Goal: Task Accomplishment & Management: Use online tool/utility

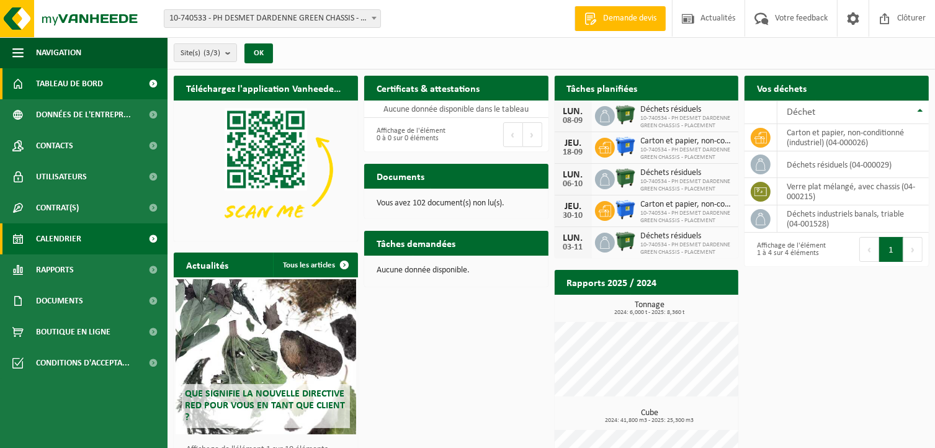
click at [70, 233] on span "Calendrier" at bounding box center [58, 238] width 45 height 31
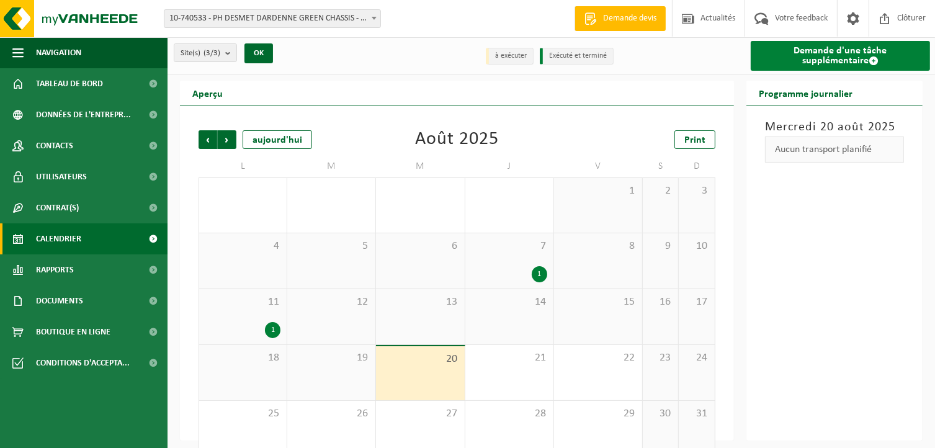
click at [794, 57] on link "Demande d'une tâche supplémentaire" at bounding box center [840, 56] width 179 height 30
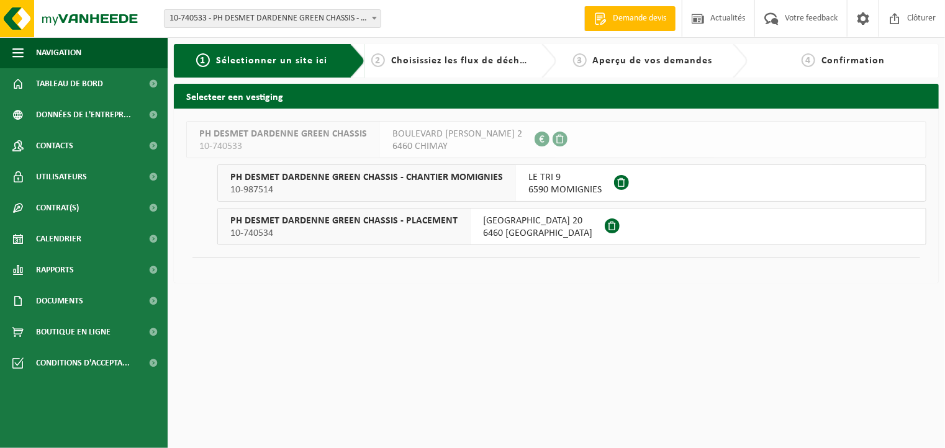
click at [509, 230] on span "6460 VILLERS-LA-TOUR" at bounding box center [537, 233] width 109 height 12
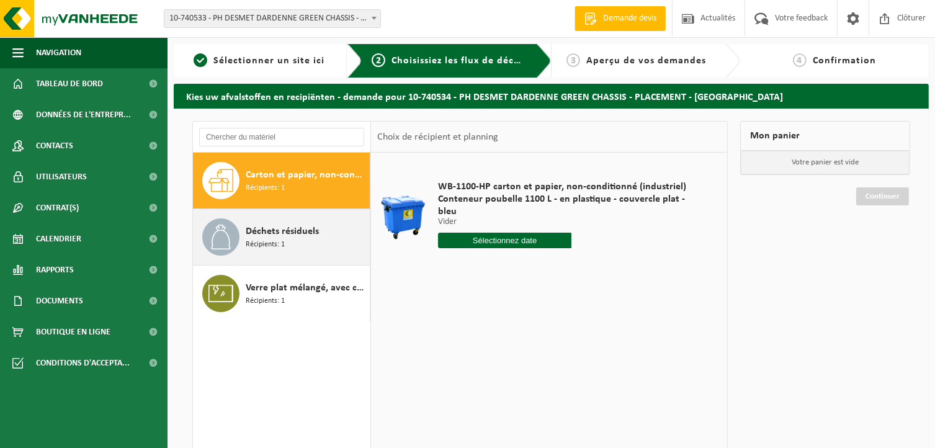
click at [298, 236] on span "Déchets résiduels" at bounding box center [282, 231] width 73 height 15
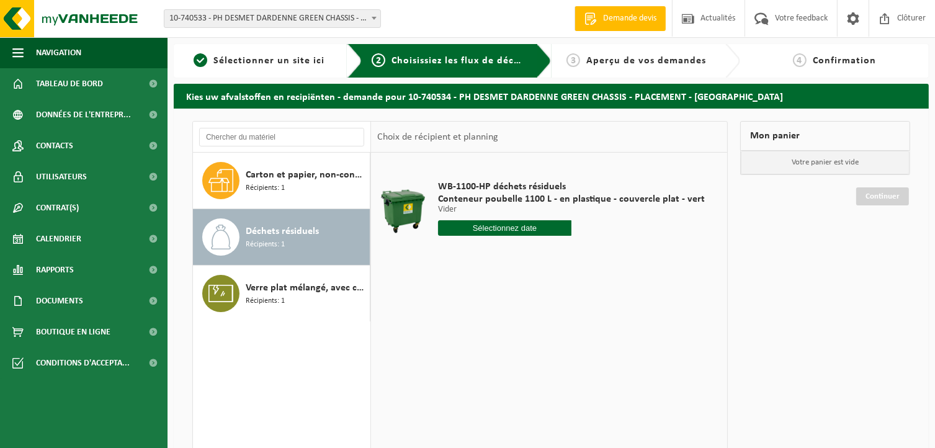
click at [480, 231] on input "text" at bounding box center [504, 228] width 133 height 16
click at [454, 380] on div "25" at bounding box center [450, 378] width 22 height 20
type input "à partir de [DATE]"
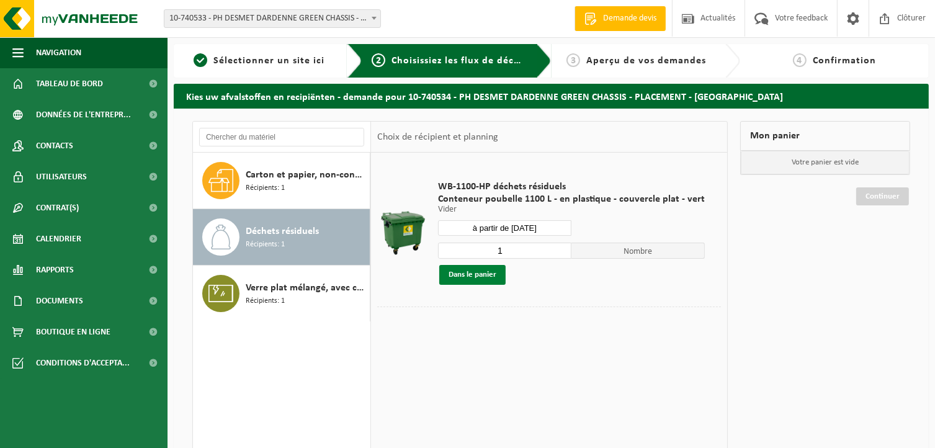
click at [478, 279] on button "Dans le panier" at bounding box center [472, 275] width 66 height 20
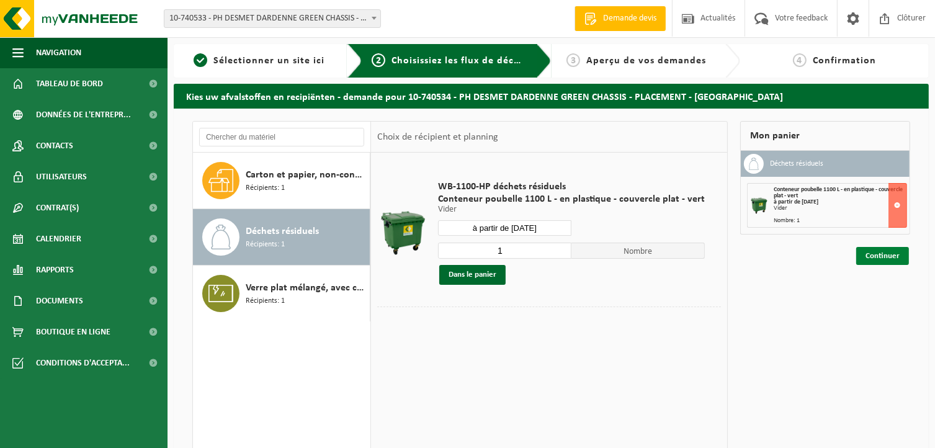
click at [889, 254] on link "Continuer" at bounding box center [882, 256] width 53 height 18
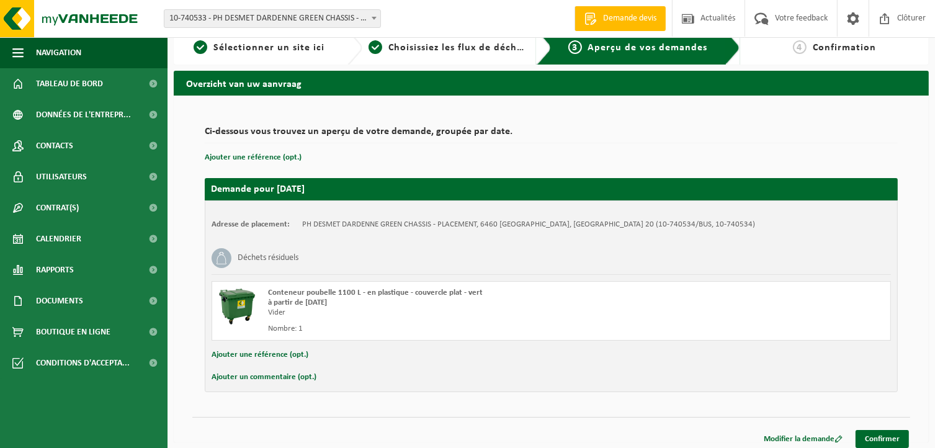
scroll to position [19, 0]
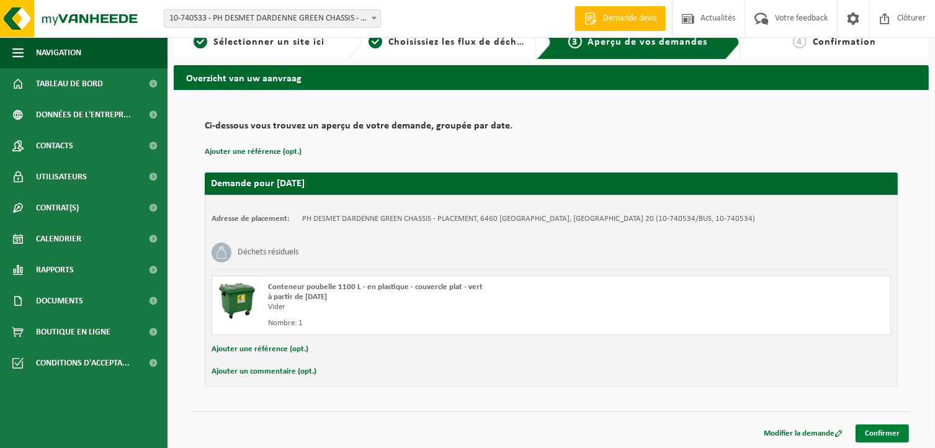
click at [873, 431] on link "Confirmer" at bounding box center [882, 433] width 53 height 18
